Goal: Information Seeking & Learning: Learn about a topic

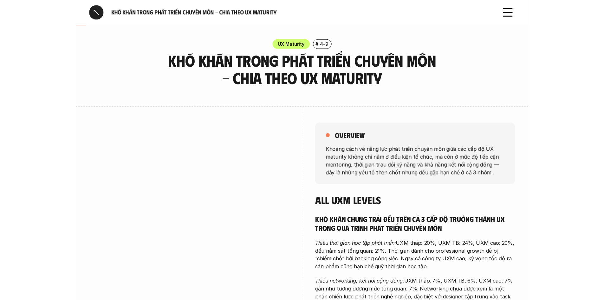
scroll to position [63, 0]
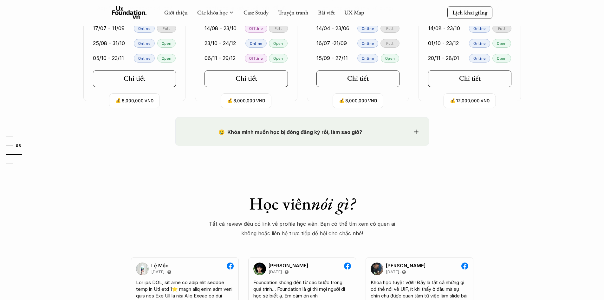
scroll to position [602, 0]
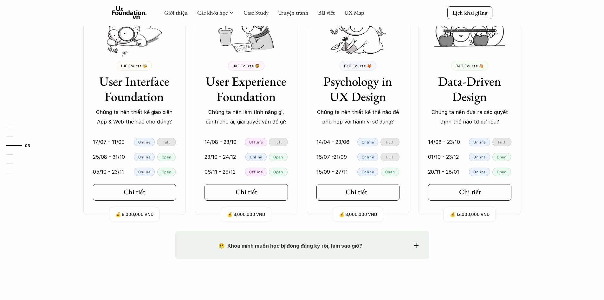
click at [360, 191] on h5 "Chi tiết" at bounding box center [357, 192] width 22 height 8
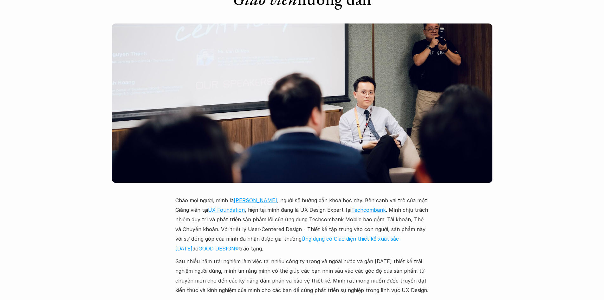
scroll to position [1617, 0]
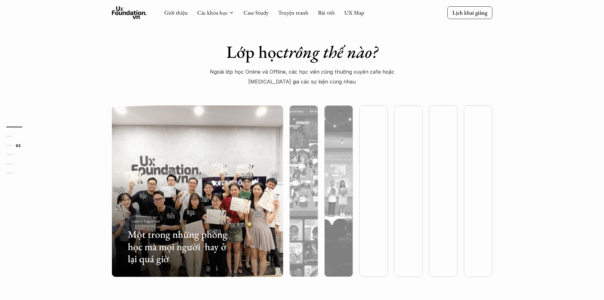
scroll to position [602, 0]
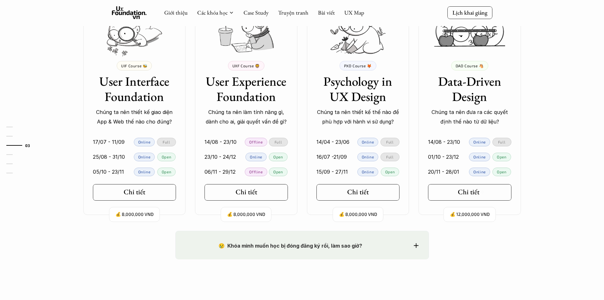
click at [469, 193] on h5 "Chi tiết" at bounding box center [469, 192] width 22 height 8
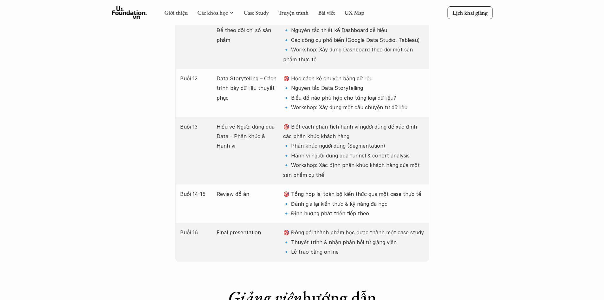
scroll to position [1426, 0]
